Goal: Check status: Check status

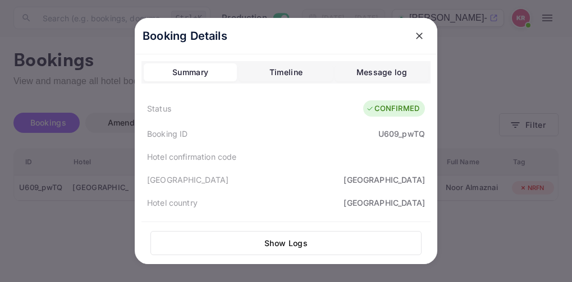
scroll to position [281, 0]
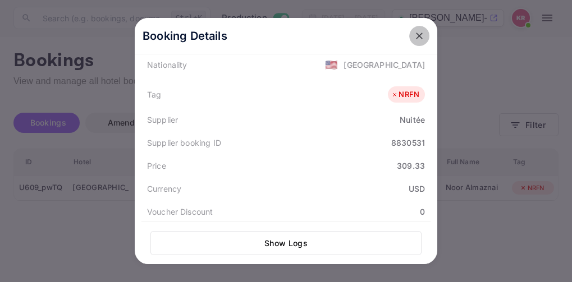
click at [414, 34] on icon "close" at bounding box center [419, 35] width 11 height 11
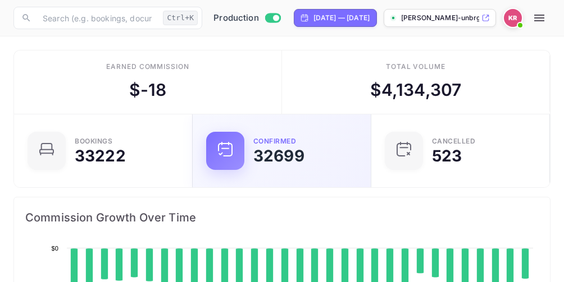
scroll to position [174, 254]
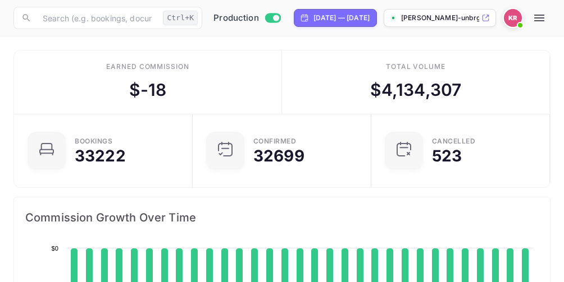
click at [544, 18] on icon "button" at bounding box center [539, 18] width 10 height 7
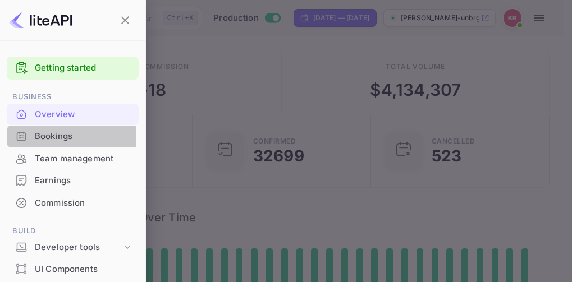
click at [49, 137] on div "Bookings" at bounding box center [84, 136] width 98 height 13
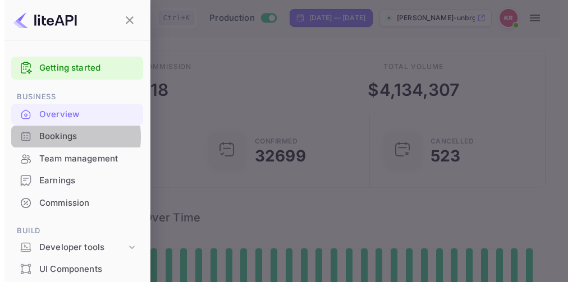
scroll to position [9, 9]
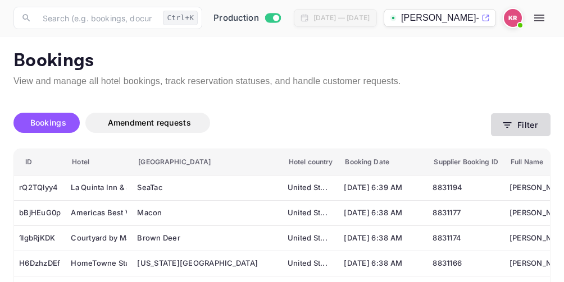
click at [507, 123] on icon "button" at bounding box center [506, 125] width 11 height 11
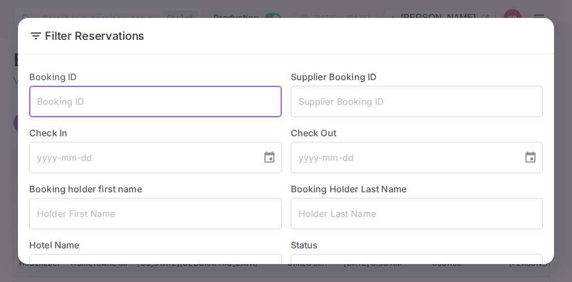
click at [52, 106] on input "text" at bounding box center [155, 101] width 253 height 31
paste input "DBOhsvpHH"
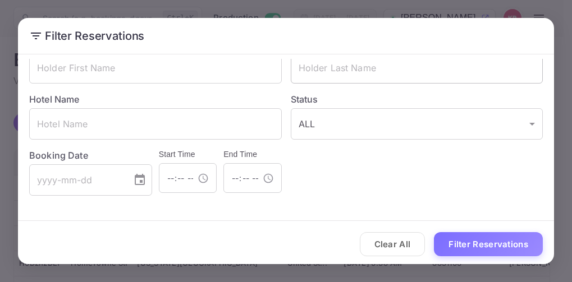
scroll to position [149, 0]
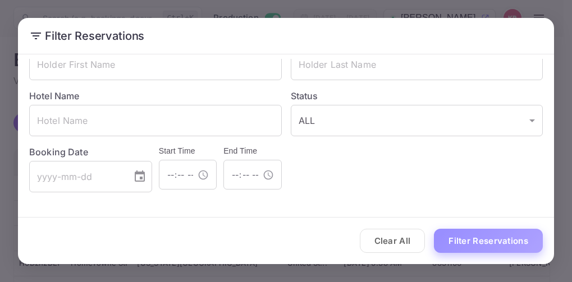
click at [492, 243] on button "Filter Reservations" at bounding box center [488, 241] width 109 height 24
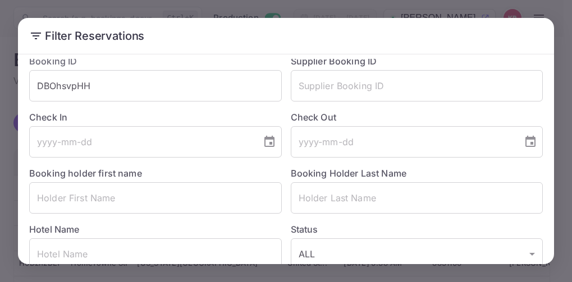
scroll to position [0, 0]
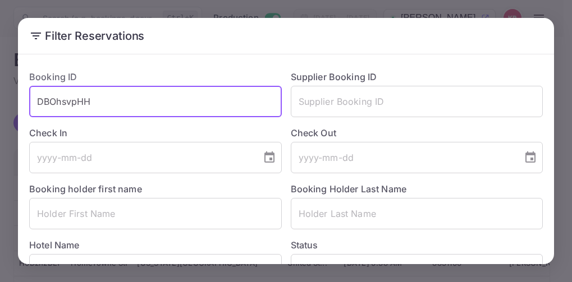
click at [98, 100] on input "DBOhsvpHH" at bounding box center [155, 101] width 253 height 31
click at [39, 102] on input "DBOhsvpHH" at bounding box center [155, 101] width 253 height 31
click at [97, 97] on input "DBOhsvpHH" at bounding box center [155, 101] width 253 height 31
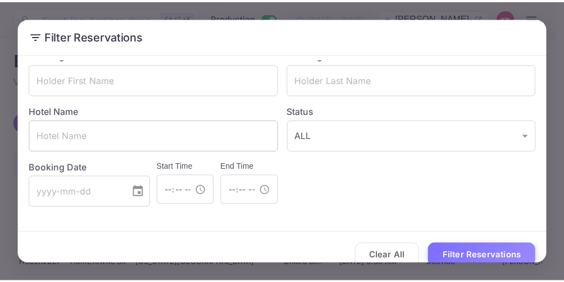
scroll to position [149, 0]
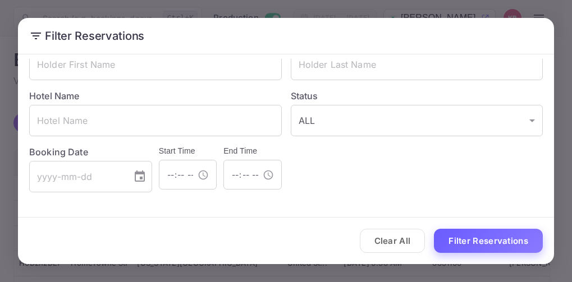
type input "DBOhsvpHH"
click at [498, 248] on button "Filter Reservations" at bounding box center [488, 241] width 109 height 24
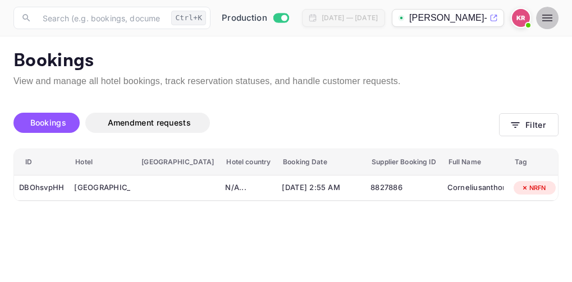
drag, startPoint x: 548, startPoint y: 19, endPoint x: 530, endPoint y: 33, distance: 22.0
click at [548, 19] on icon "button" at bounding box center [547, 17] width 13 height 13
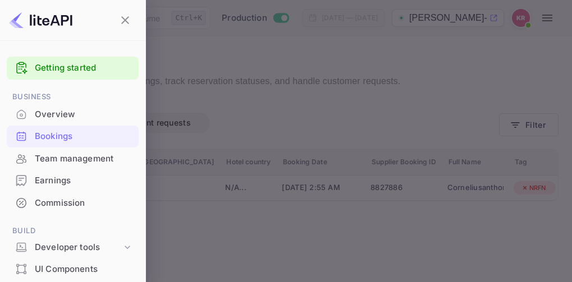
click at [66, 137] on div "Bookings" at bounding box center [84, 136] width 98 height 13
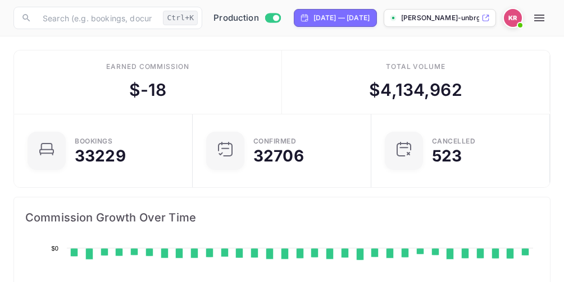
scroll to position [174, 254]
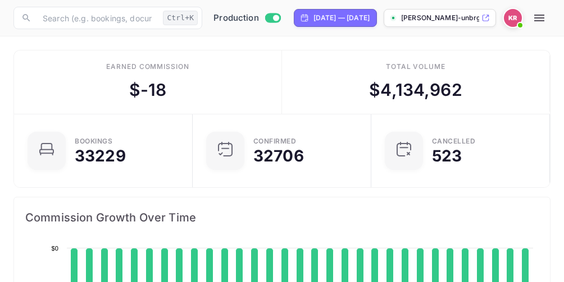
click at [546, 22] on icon "button" at bounding box center [538, 17] width 13 height 13
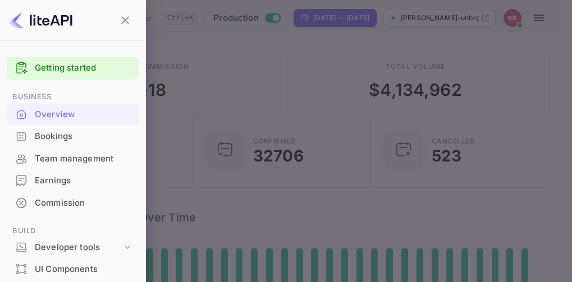
click at [42, 136] on div "Bookings" at bounding box center [84, 136] width 98 height 13
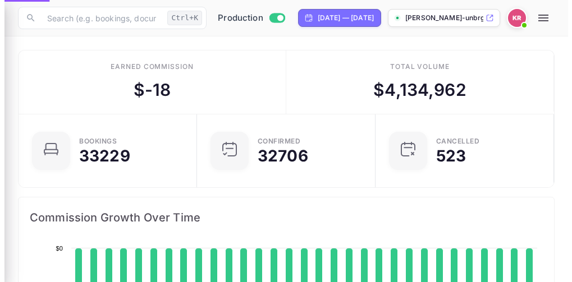
scroll to position [9, 9]
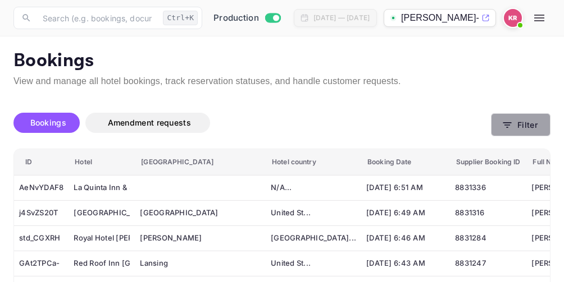
click at [506, 122] on icon "button" at bounding box center [507, 125] width 8 height 6
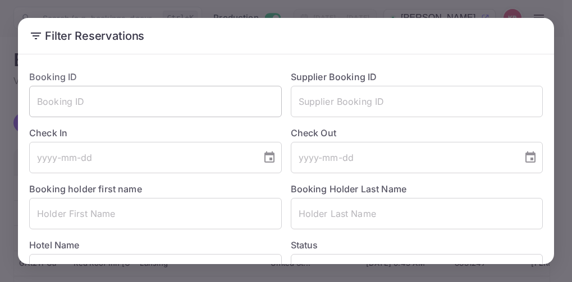
click at [58, 106] on input "text" at bounding box center [155, 101] width 253 height 31
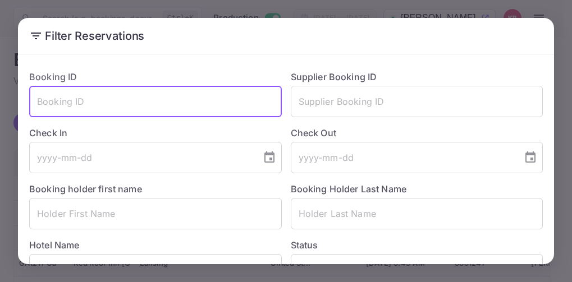
paste input "KUeWaz_Jm"
click at [40, 104] on input "KUeWaz_Jm" at bounding box center [155, 101] width 253 height 31
click at [108, 103] on input "KUeWaz_Jm" at bounding box center [155, 101] width 253 height 31
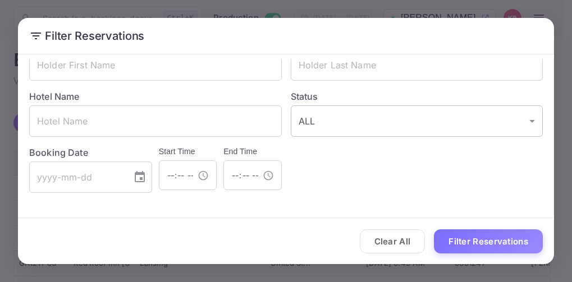
scroll to position [149, 0]
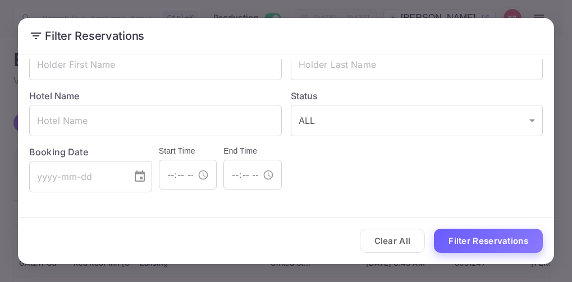
type input "KUeWaz_Jm"
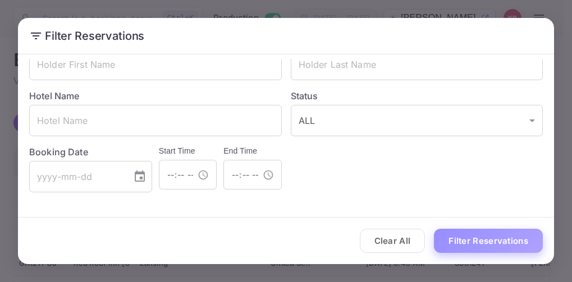
click at [474, 242] on button "Filter Reservations" at bounding box center [488, 241] width 109 height 24
